Goal: Find contact information: Find contact information

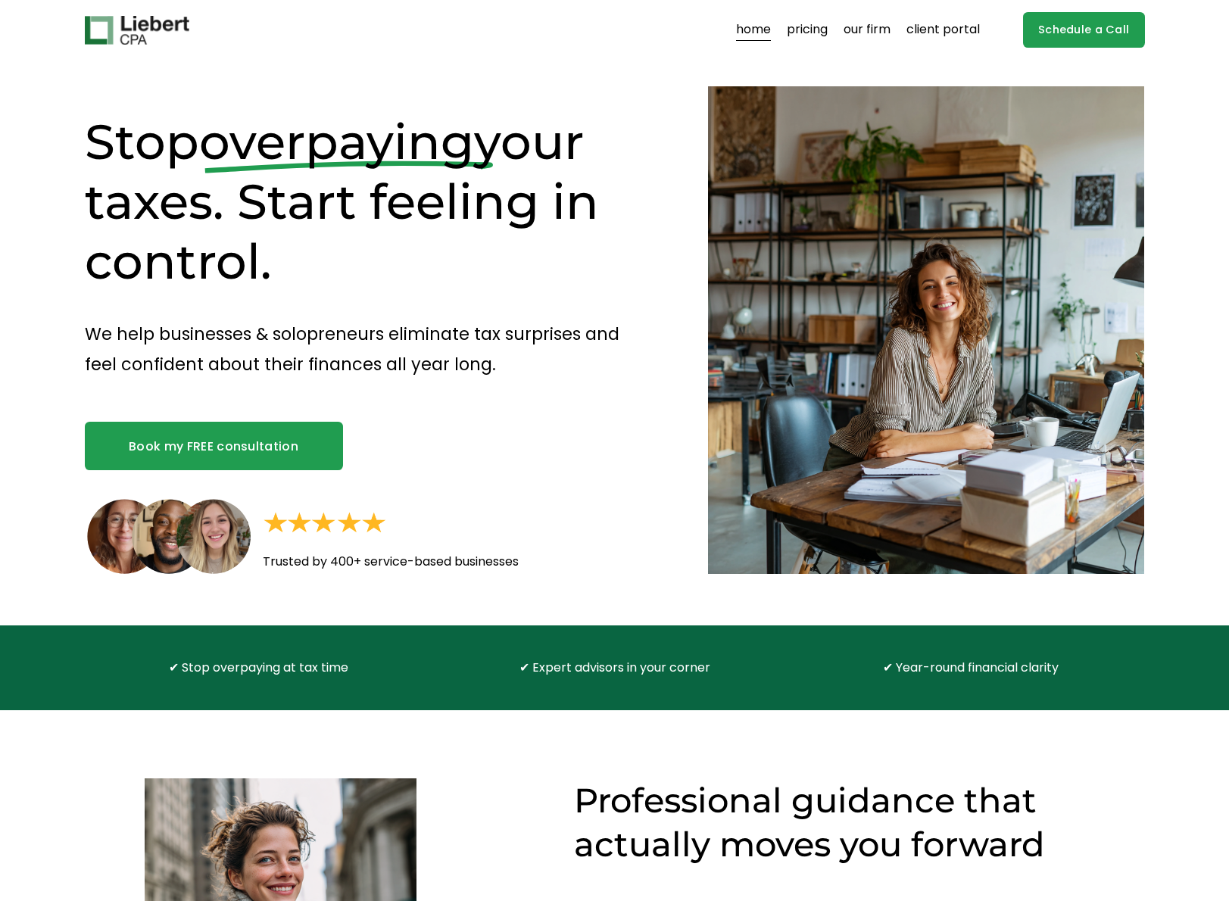
click at [806, 30] on link "pricing" at bounding box center [807, 30] width 41 height 24
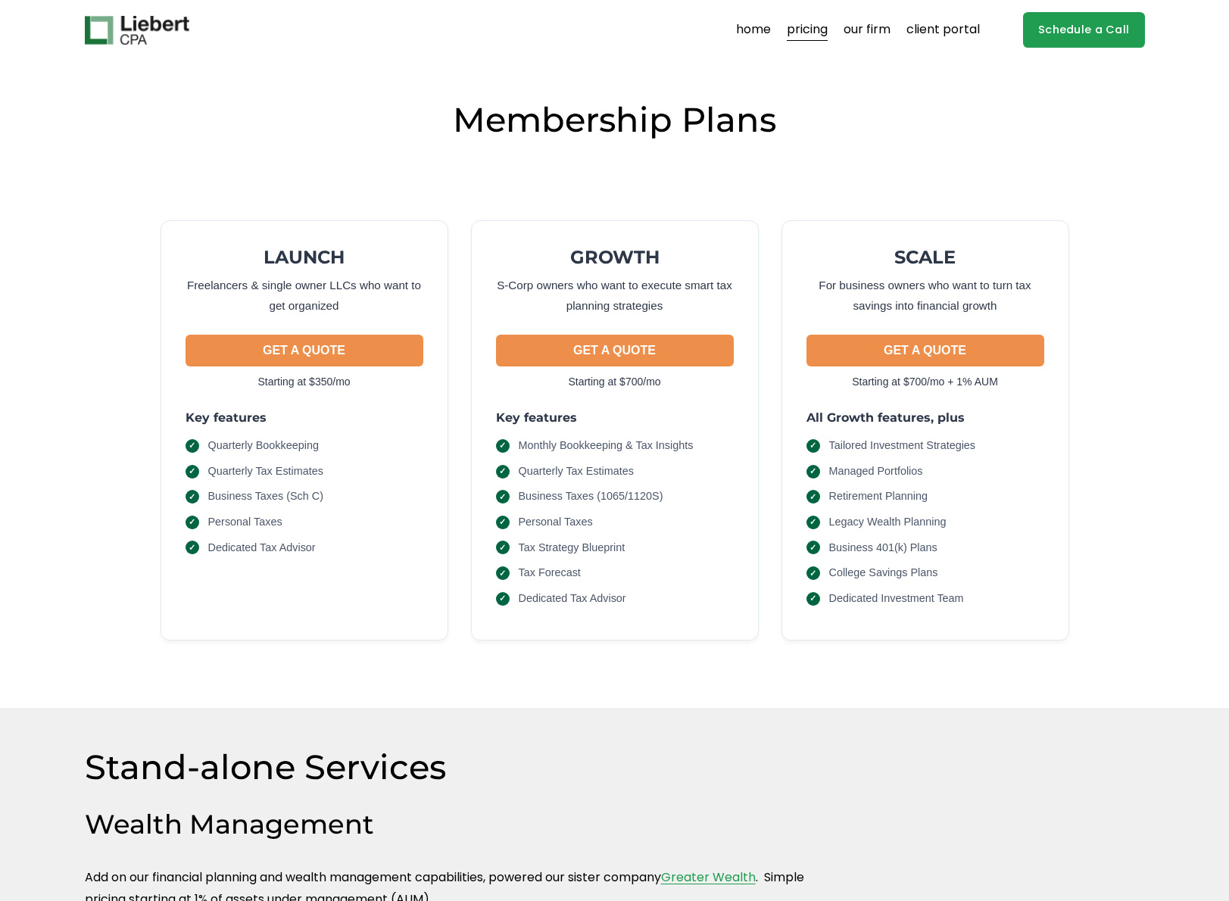
click at [1080, 21] on link "Schedule a Call" at bounding box center [1084, 30] width 122 height 36
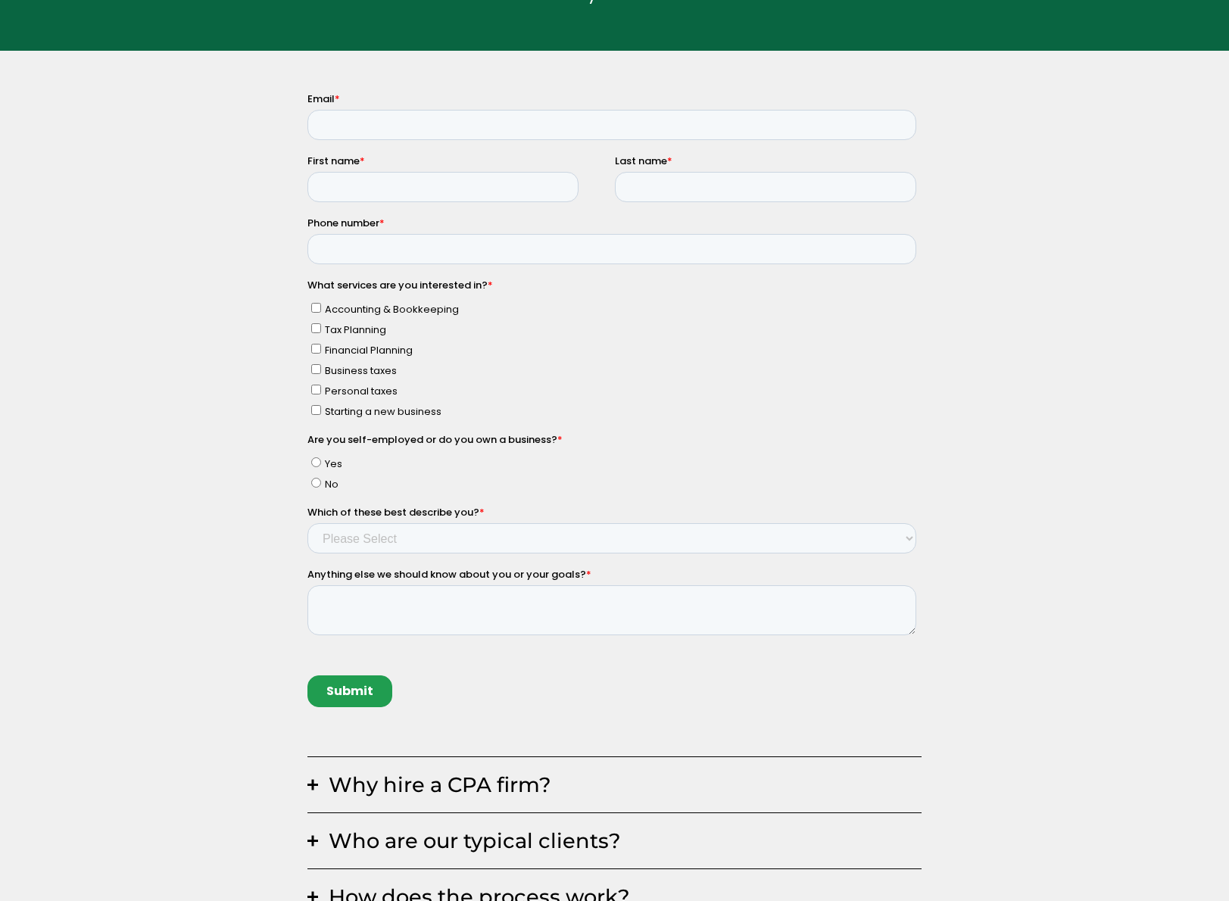
scroll to position [554, 0]
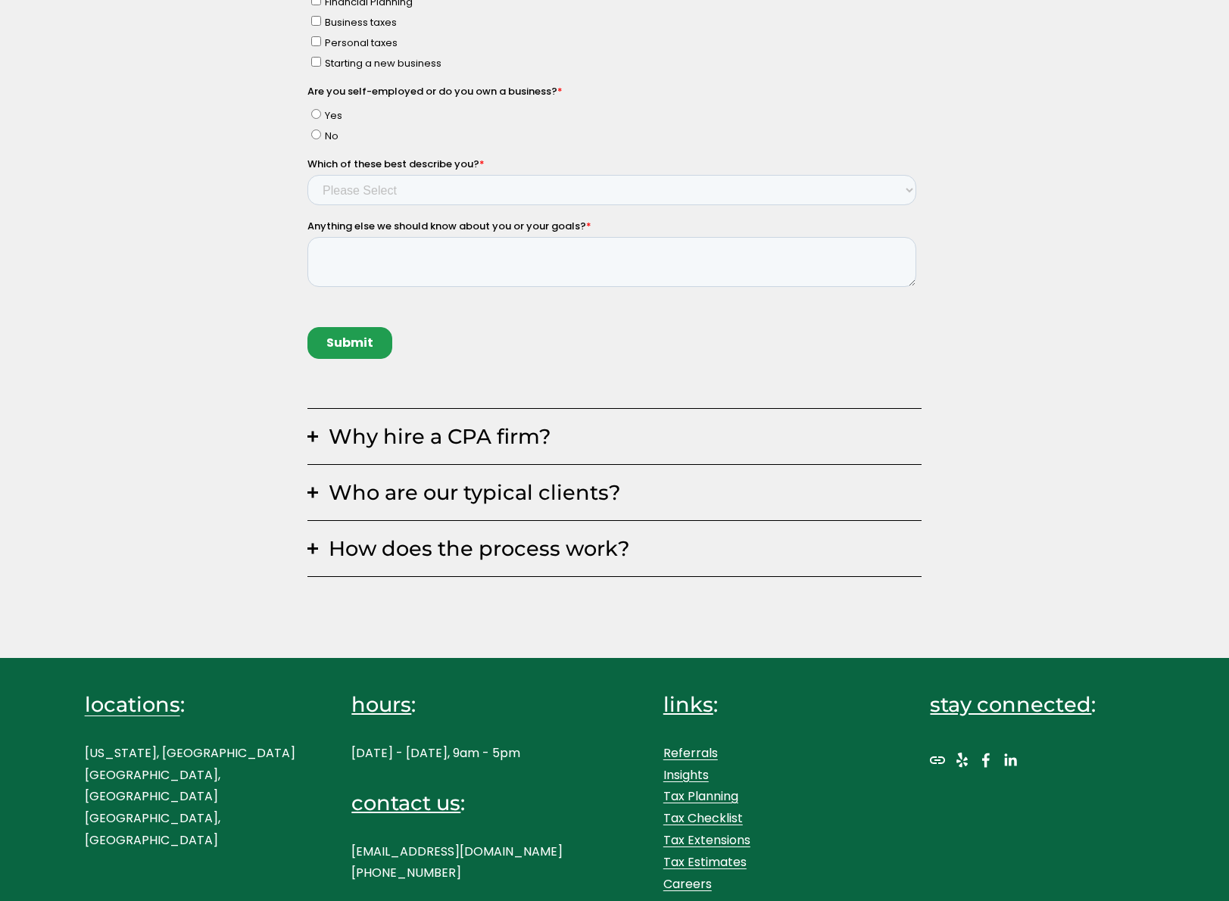
click at [120, 781] on p "[US_STATE], [GEOGRAPHIC_DATA], [GEOGRAPHIC_DATA] [GEOGRAPHIC_DATA], [GEOGRAPHIC…" at bounding box center [192, 797] width 214 height 109
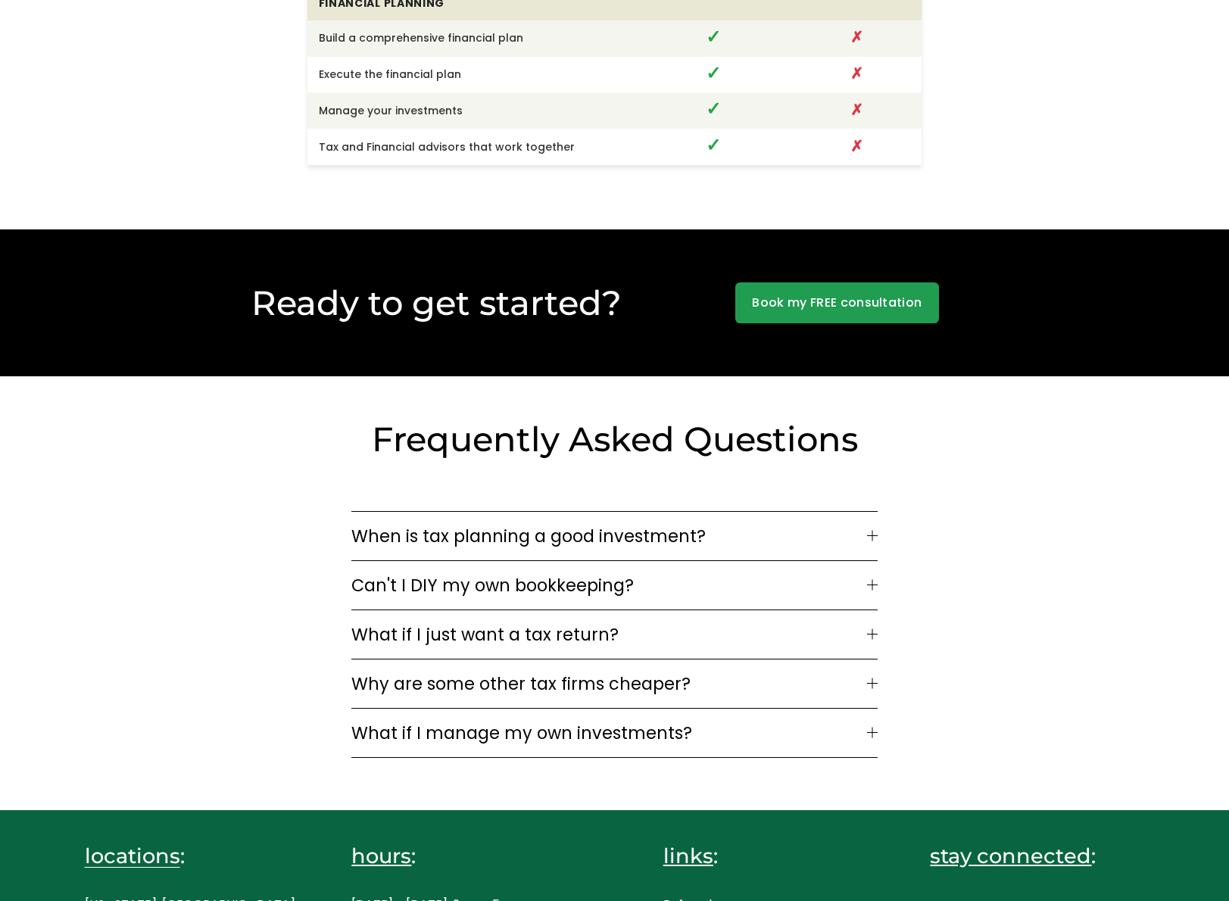
scroll to position [3693, 0]
